Goal: Task Accomplishment & Management: Complete application form

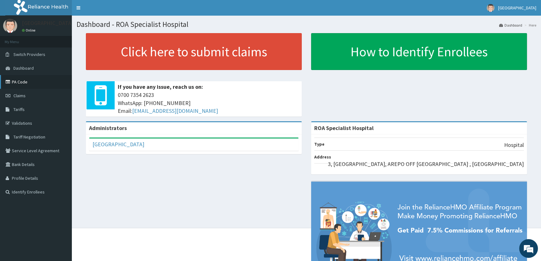
click at [24, 82] on link "PA Code" at bounding box center [36, 82] width 72 height 14
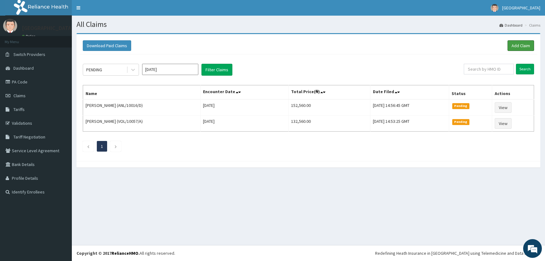
click at [523, 46] on link "Add Claim" at bounding box center [520, 45] width 27 height 11
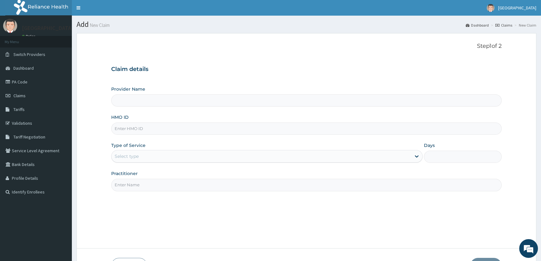
type input "ROA Specialist Hospital"
click at [133, 127] on input "HMO ID" at bounding box center [306, 128] width 390 height 12
type input "KSB/11283/A"
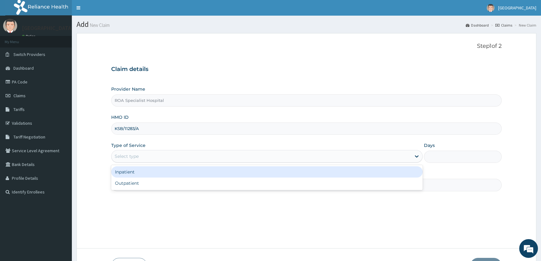
click at [142, 157] on div "Select type" at bounding box center [260, 156] width 299 height 10
click at [140, 171] on div "Inpatient" at bounding box center [266, 171] width 311 height 11
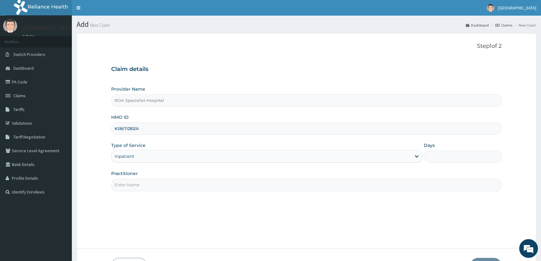
click at [130, 182] on input "Practitioner" at bounding box center [306, 185] width 390 height 12
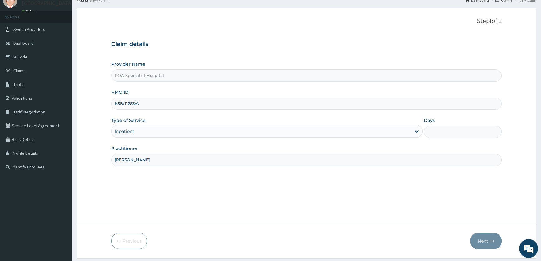
scroll to position [43, 0]
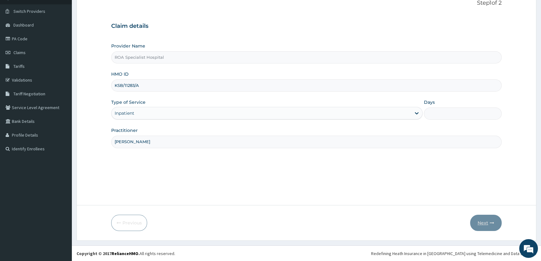
type input "DR. ALABI"
click at [440, 113] on input "Days" at bounding box center [463, 113] width 78 height 12
type input "2"
click at [482, 222] on button "Next" at bounding box center [486, 222] width 32 height 16
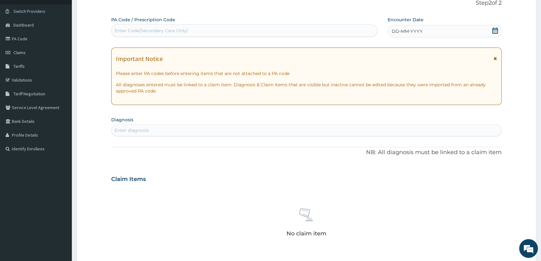
click at [151, 28] on div "Enter Code(Secondary Care Only)" at bounding box center [151, 30] width 73 height 6
paste input "PA/CD9CEE"
type input "PA/CD9CEE"
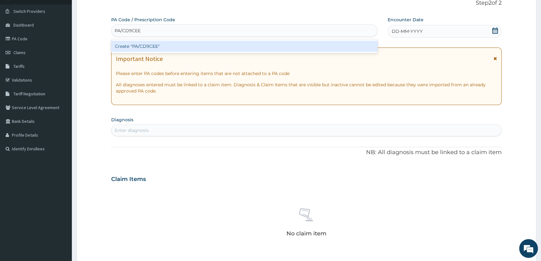
click at [154, 46] on div "Create "PA/CD9CEE"" at bounding box center [244, 46] width 266 height 11
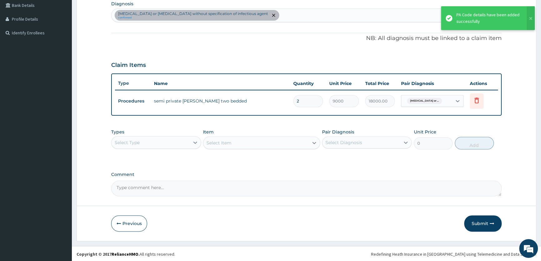
scroll to position [159, 0]
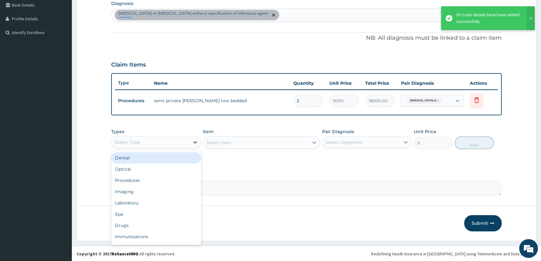
click at [194, 141] on icon at bounding box center [195, 142] width 4 height 2
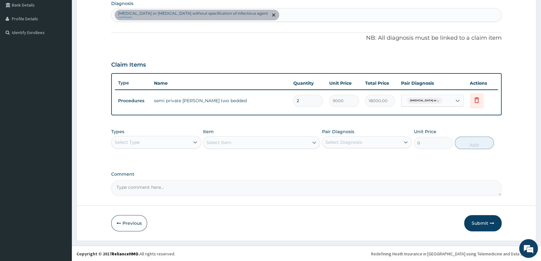
click at [286, 12] on div "Infectious gastroenteritis or colitis without specification of infectious agent…" at bounding box center [306, 14] width 390 height 13
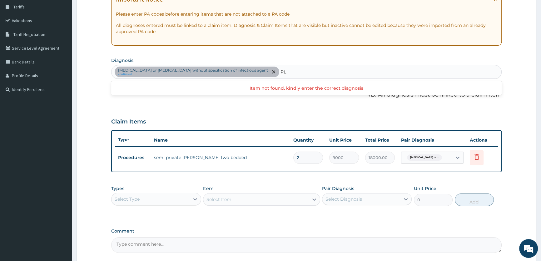
type input "P"
click at [279, 72] on div "Infectious gastroenteritis or colitis without specification of infectious agent…" at bounding box center [306, 71] width 390 height 13
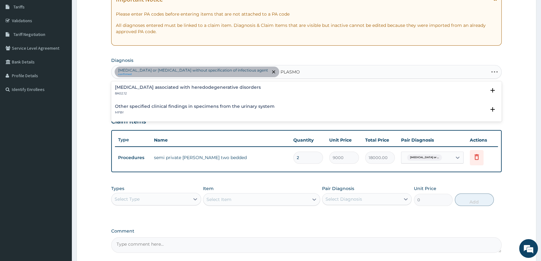
type input "PLASMOD"
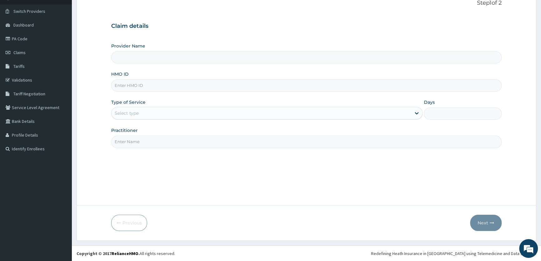
type input "ROA Specialist Hospital"
